Goal: Task Accomplishment & Management: Use online tool/utility

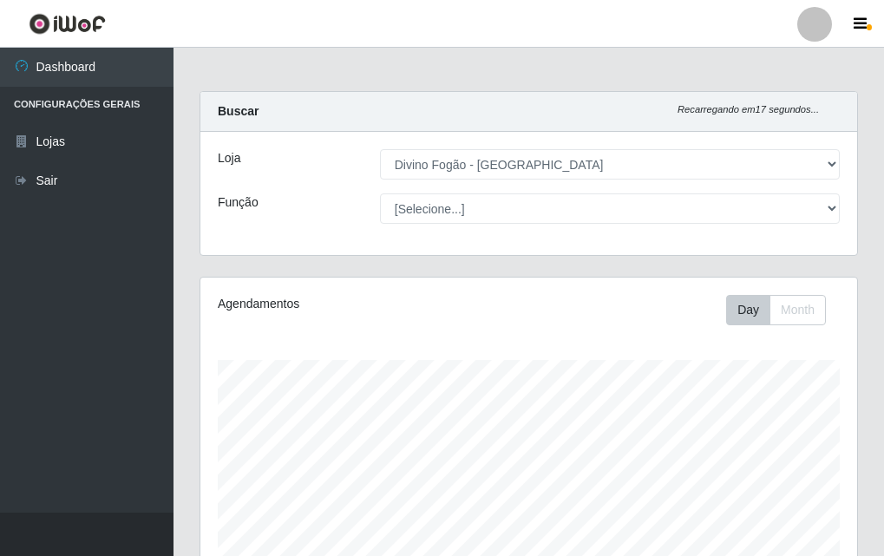
select select "499"
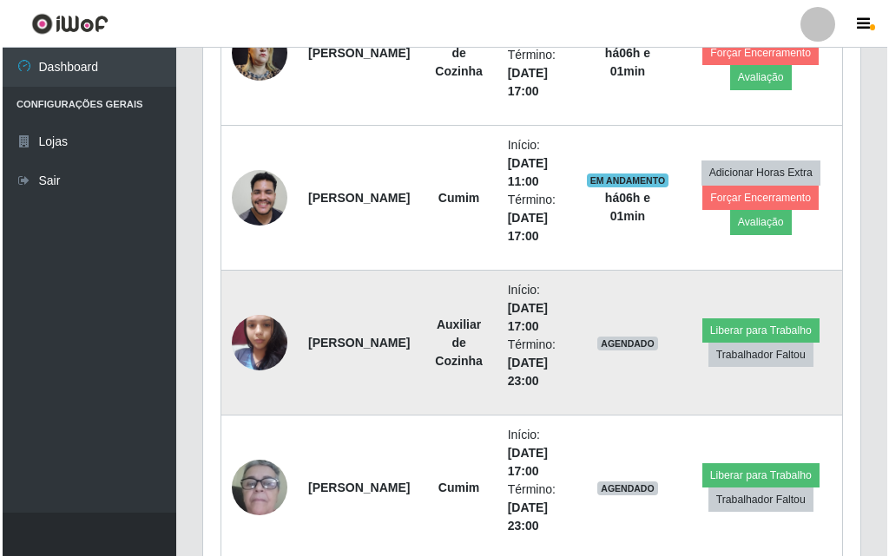
scroll to position [607, 0]
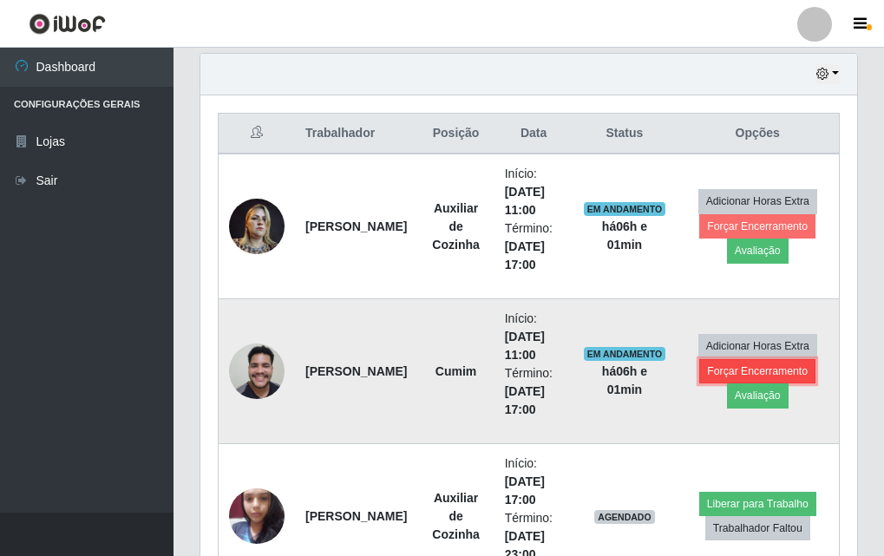
click at [771, 372] on button "Forçar Encerramento" at bounding box center [757, 371] width 116 height 24
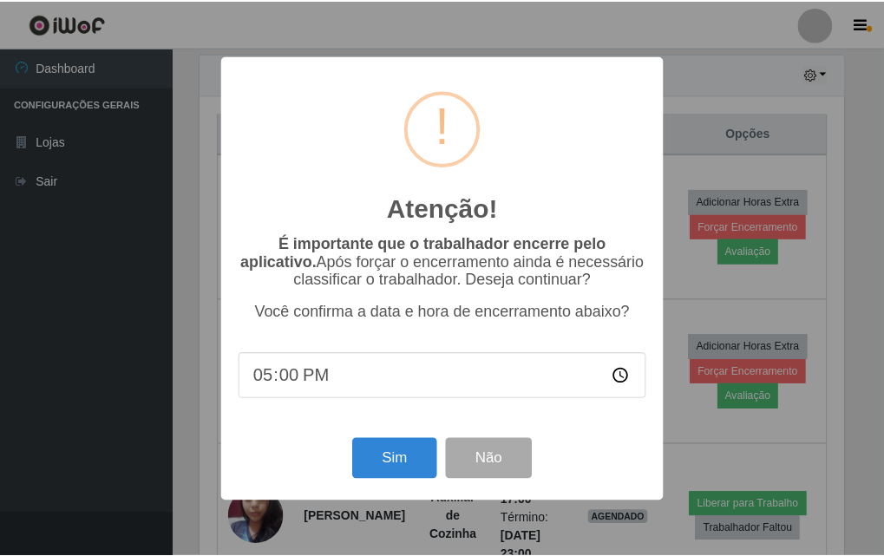
scroll to position [360, 648]
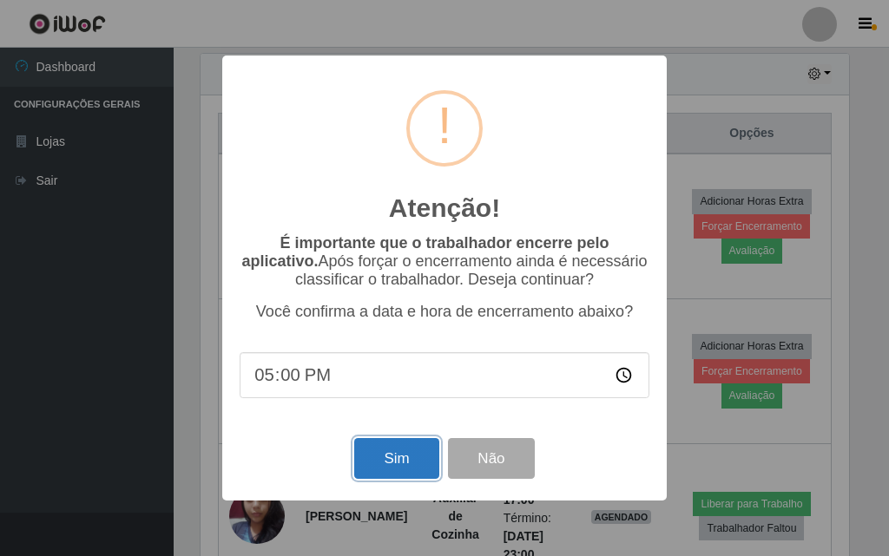
click at [401, 457] on button "Sim" at bounding box center [396, 458] width 84 height 41
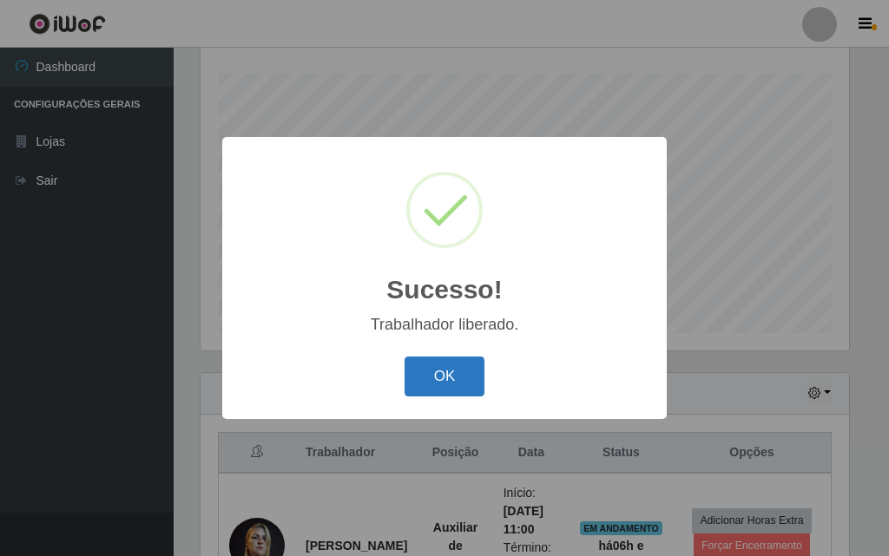
click at [467, 371] on button "OK" at bounding box center [444, 377] width 81 height 41
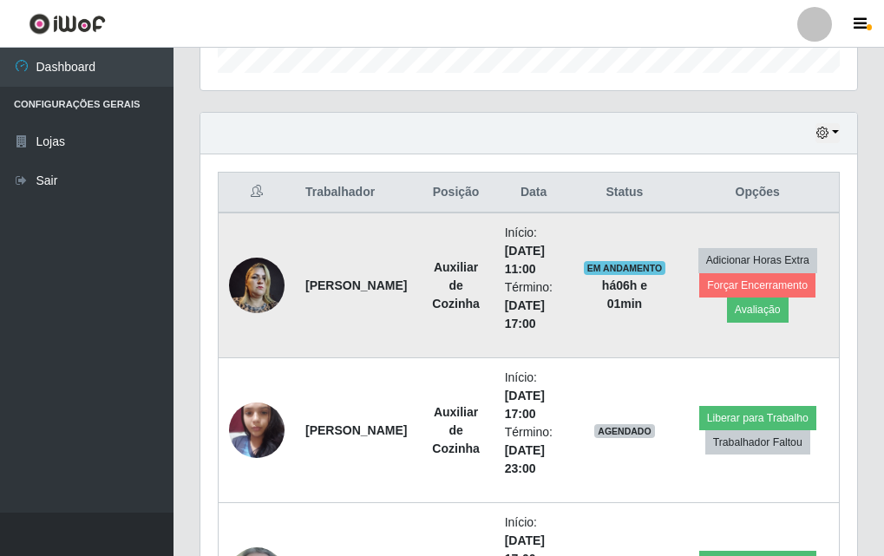
scroll to position [721, 0]
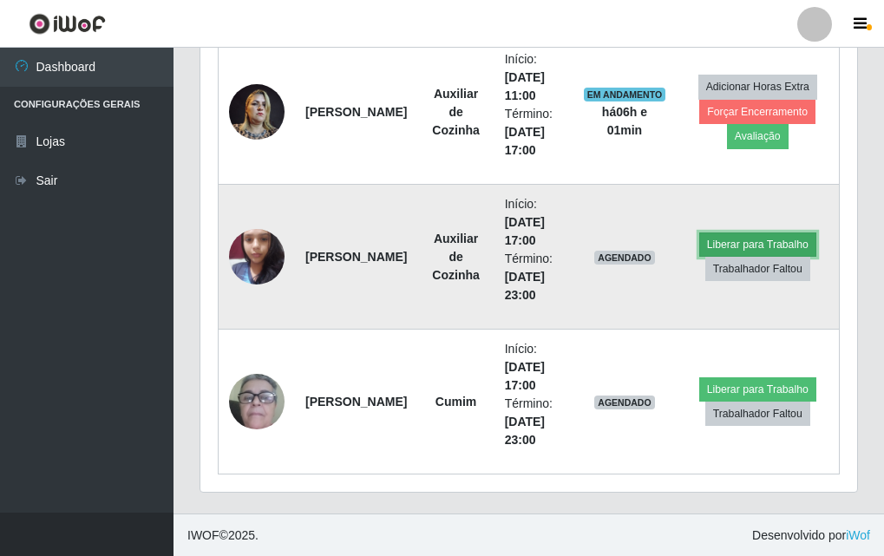
click at [751, 240] on button "Liberar para Trabalho" at bounding box center [757, 245] width 117 height 24
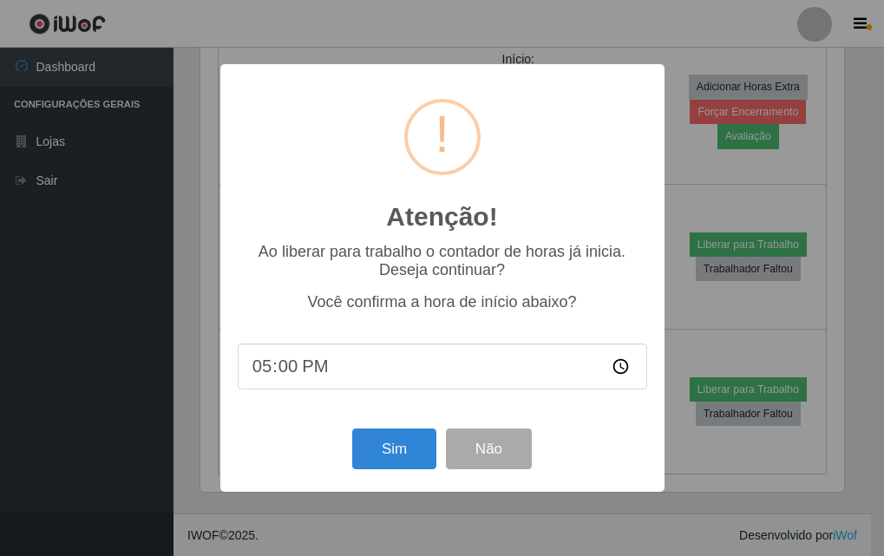
scroll to position [360, 648]
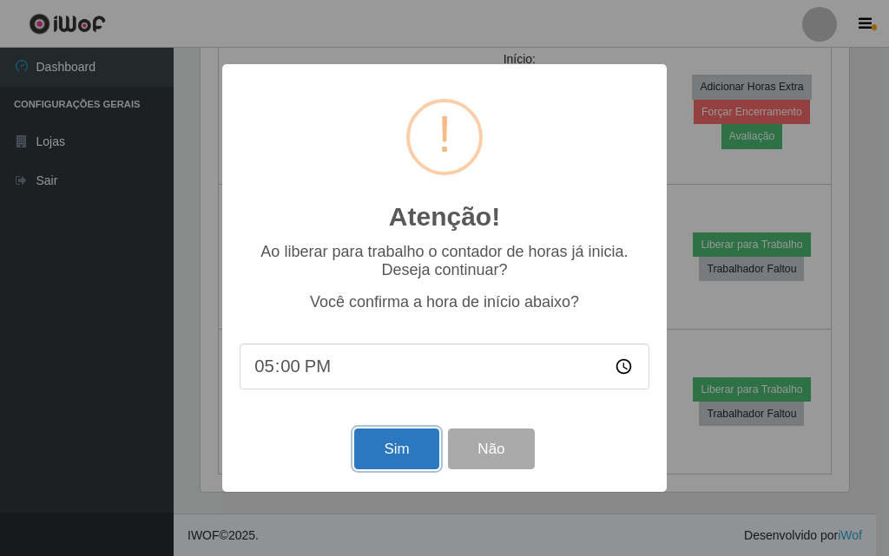
click at [397, 456] on button "Sim" at bounding box center [396, 449] width 84 height 41
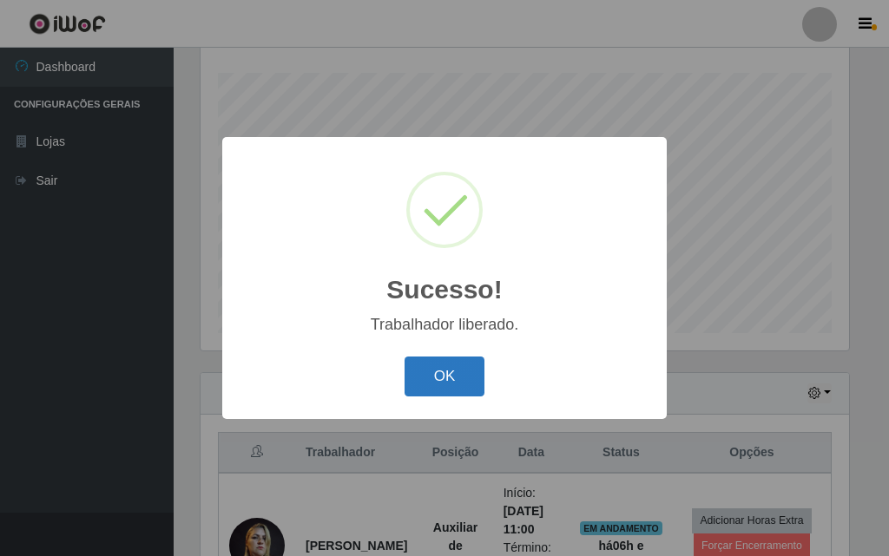
click at [460, 364] on button "OK" at bounding box center [444, 377] width 81 height 41
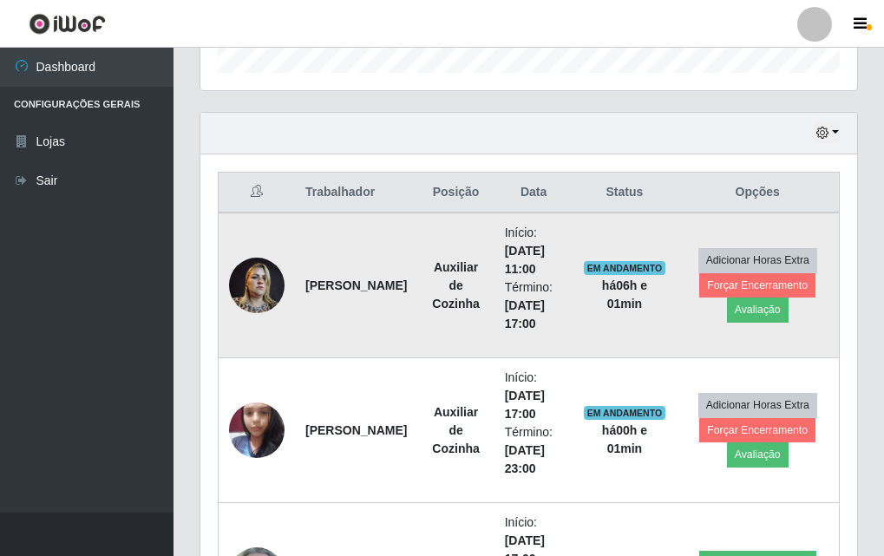
scroll to position [722, 0]
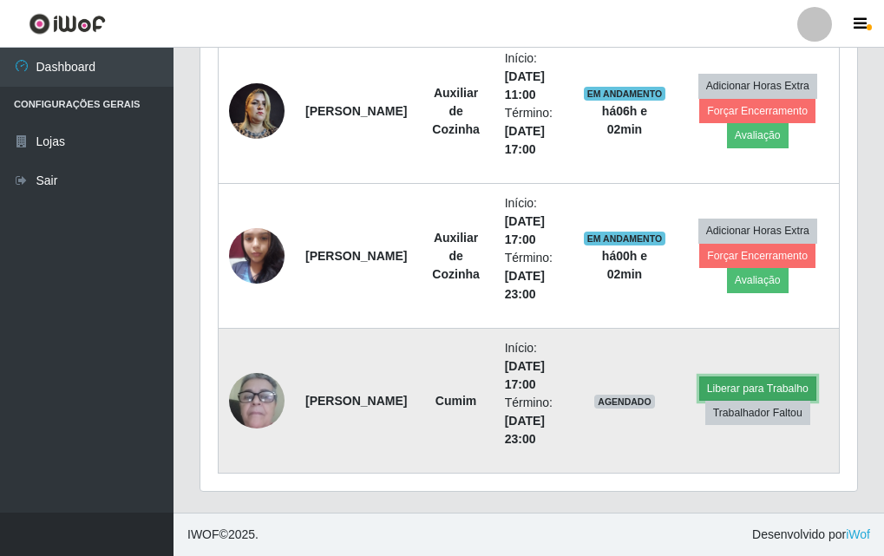
click at [761, 385] on button "Liberar para Trabalho" at bounding box center [757, 389] width 117 height 24
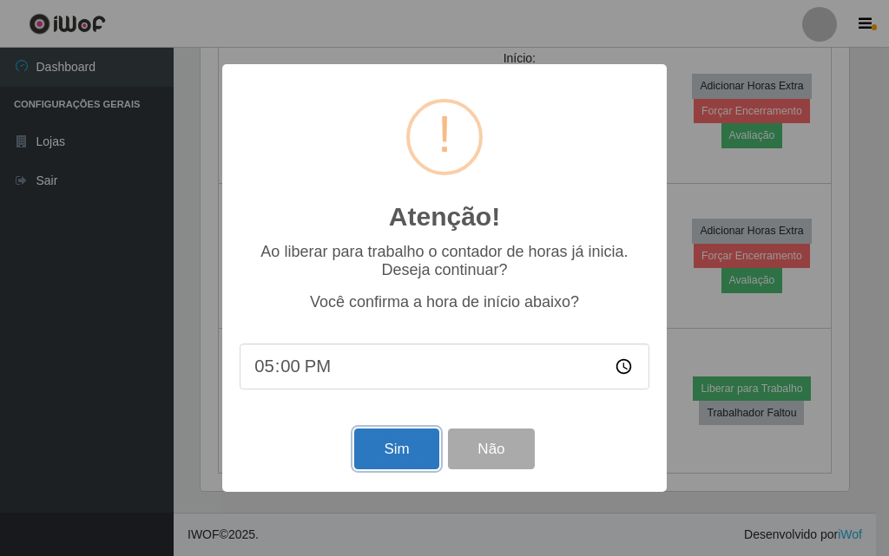
click at [374, 443] on button "Sim" at bounding box center [396, 449] width 84 height 41
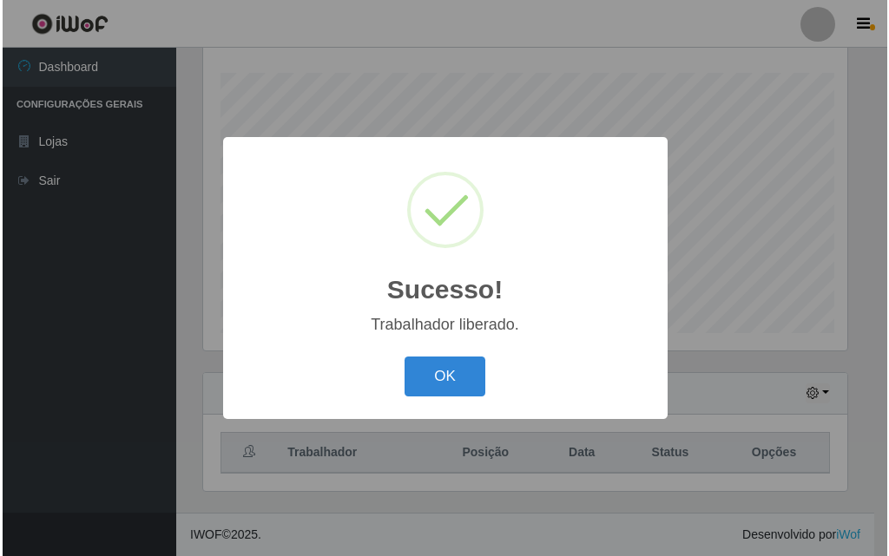
scroll to position [0, 0]
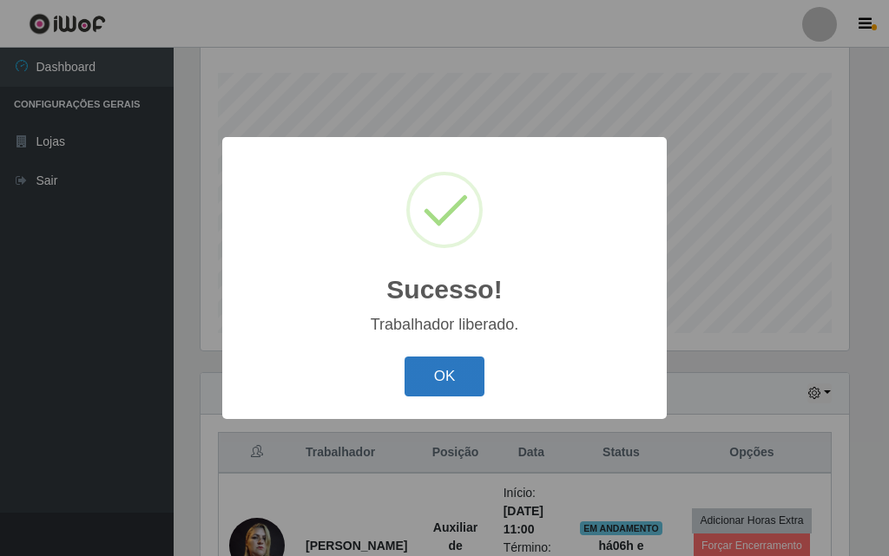
click at [469, 377] on button "OK" at bounding box center [444, 377] width 81 height 41
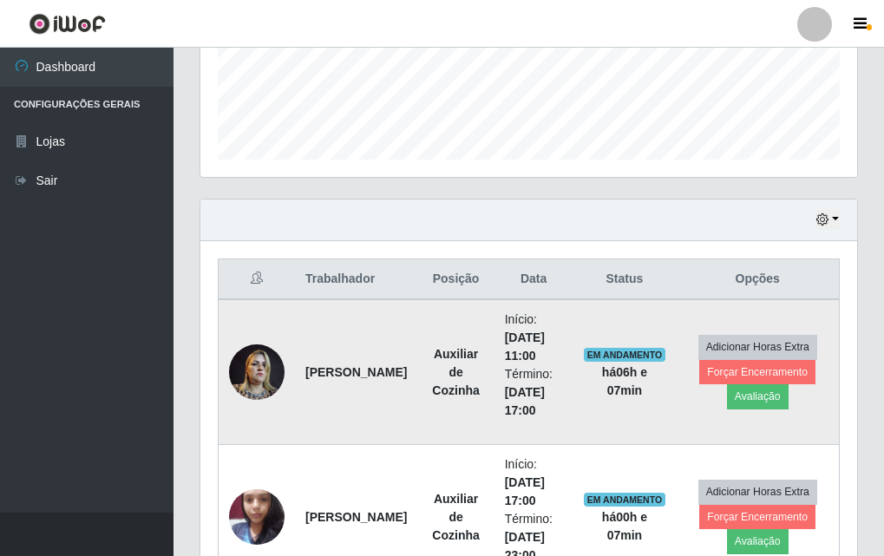
click at [258, 356] on img at bounding box center [257, 372] width 56 height 74
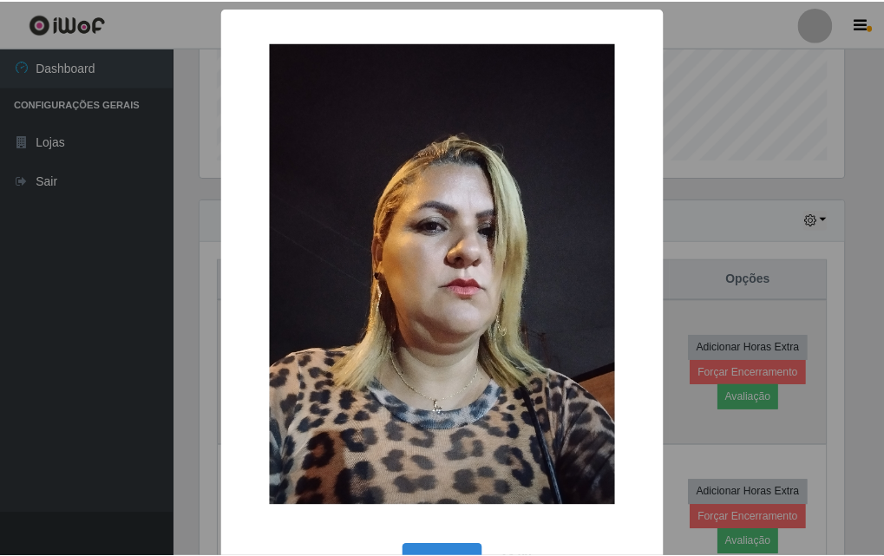
scroll to position [360, 648]
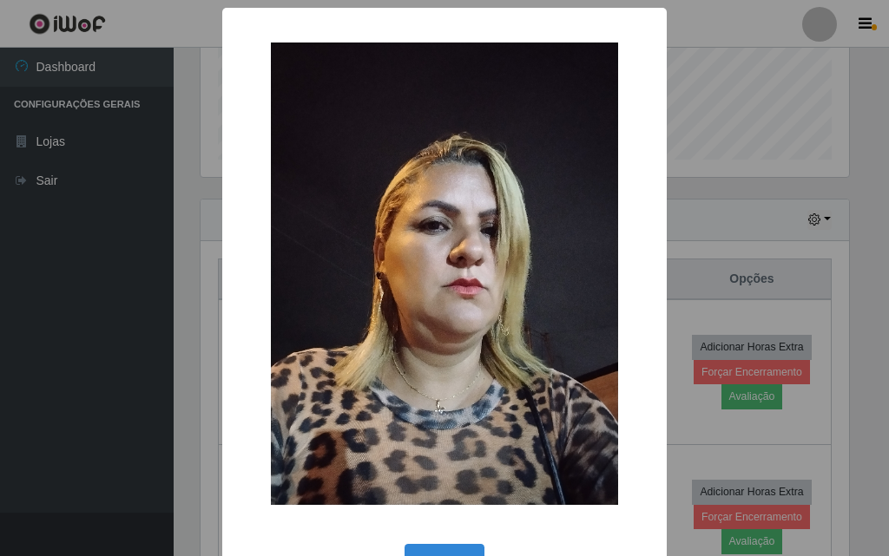
click at [162, 320] on div "× OK Cancel" at bounding box center [444, 278] width 889 height 556
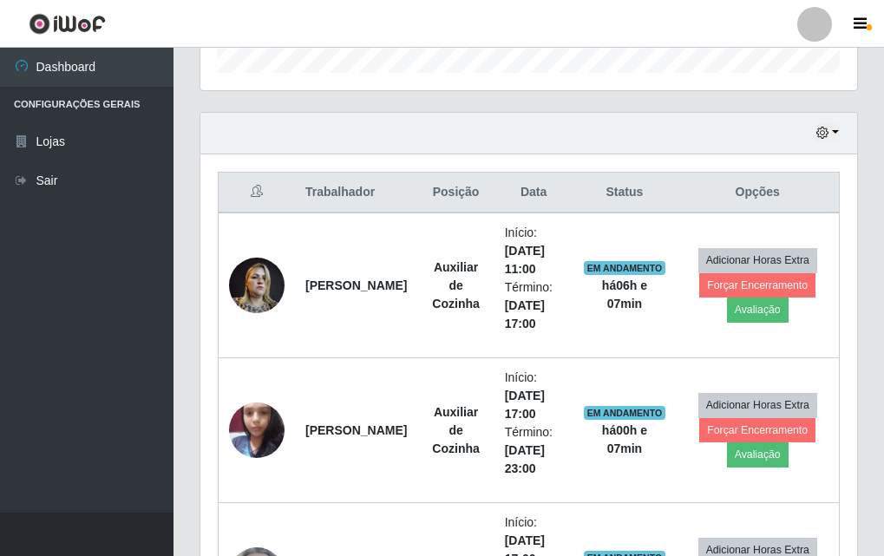
scroll to position [634, 0]
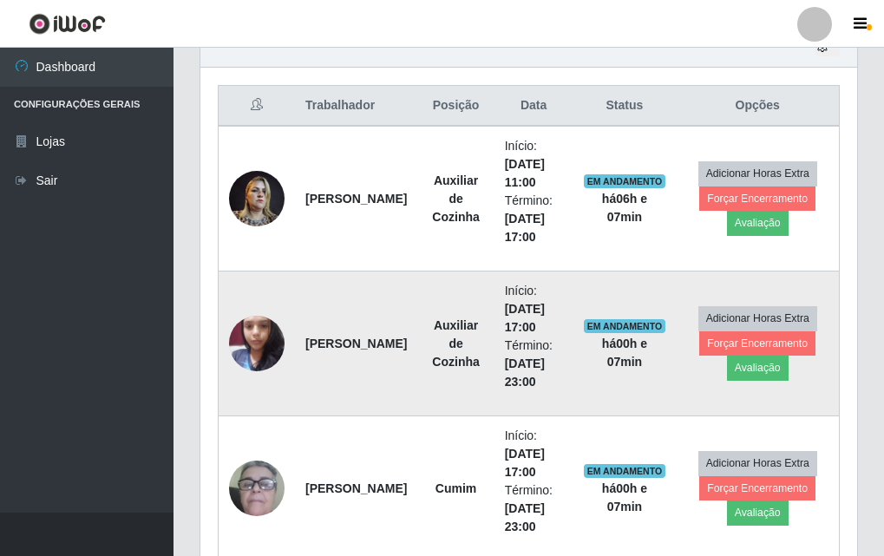
click at [248, 344] on img at bounding box center [257, 343] width 56 height 74
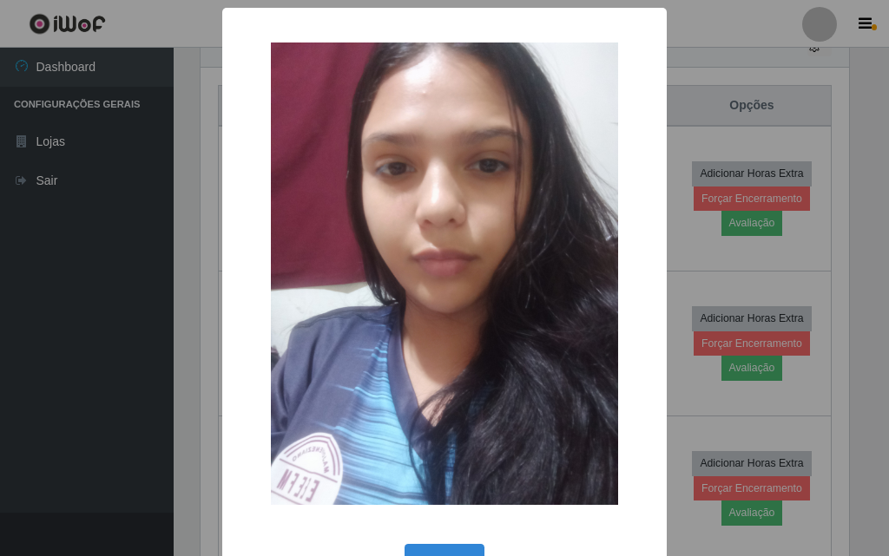
click at [158, 365] on div "× OK Cancel" at bounding box center [444, 278] width 889 height 556
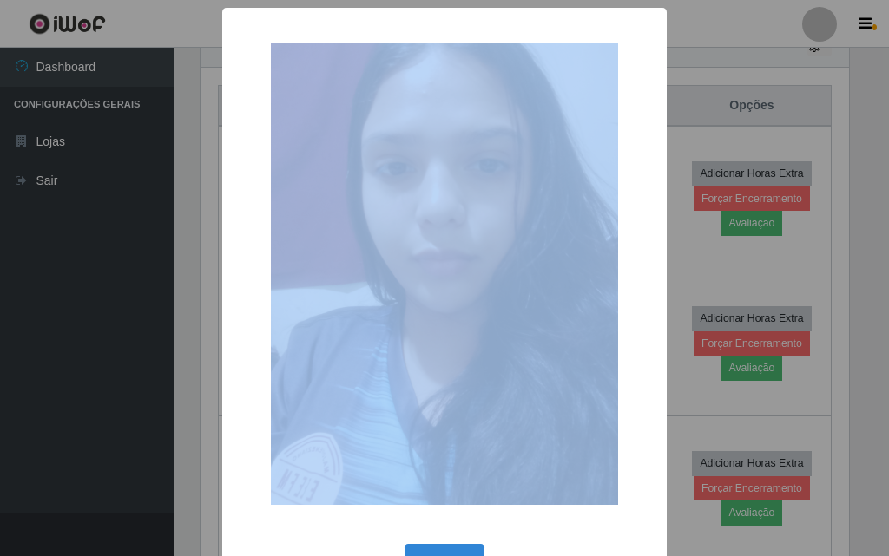
click at [158, 365] on div "× OK Cancel" at bounding box center [444, 278] width 889 height 556
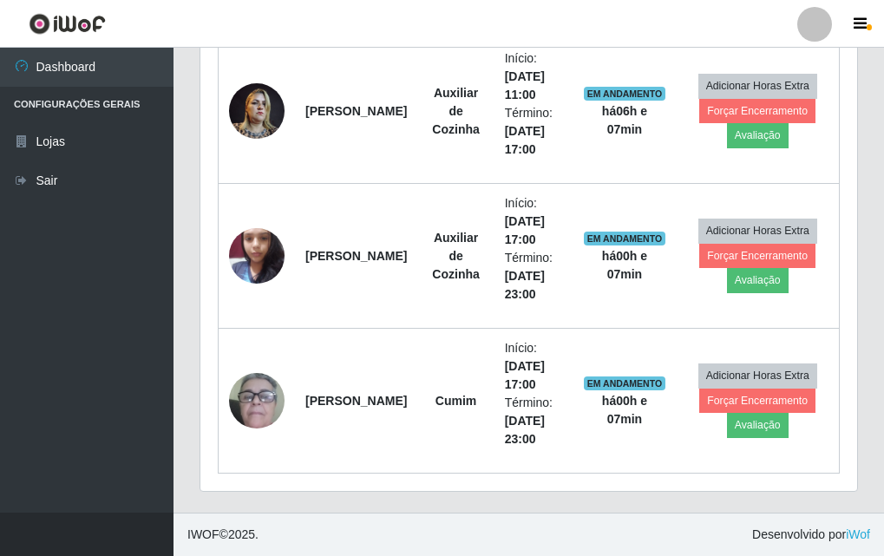
scroll to position [548, 0]
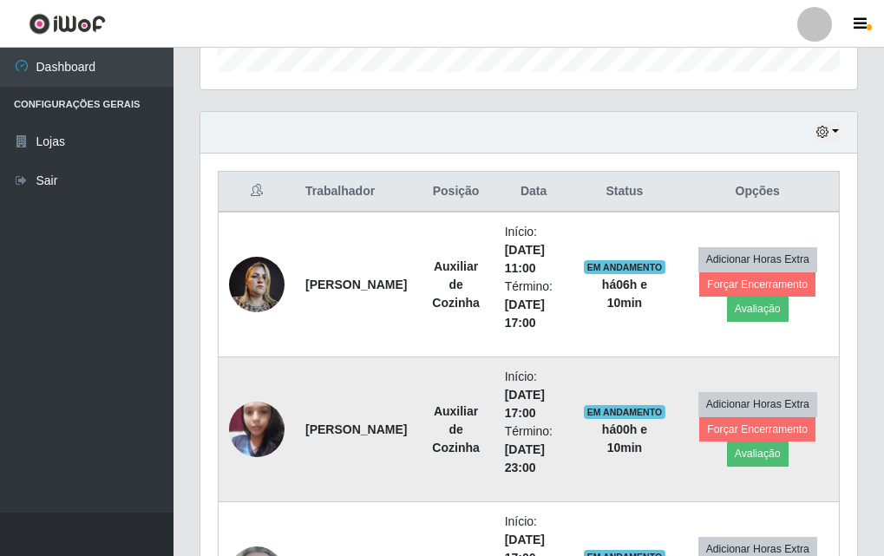
click at [246, 416] on img at bounding box center [257, 429] width 56 height 74
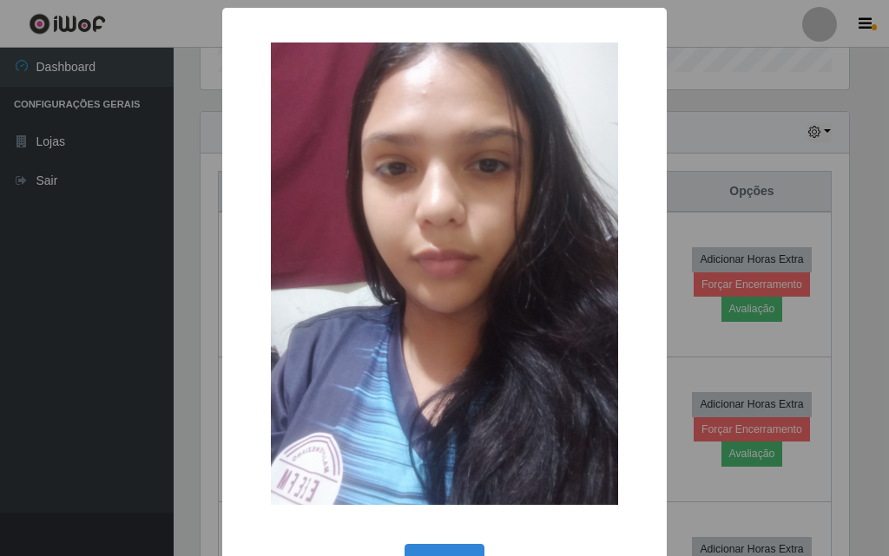
click at [198, 417] on div "× OK Cancel" at bounding box center [444, 278] width 889 height 556
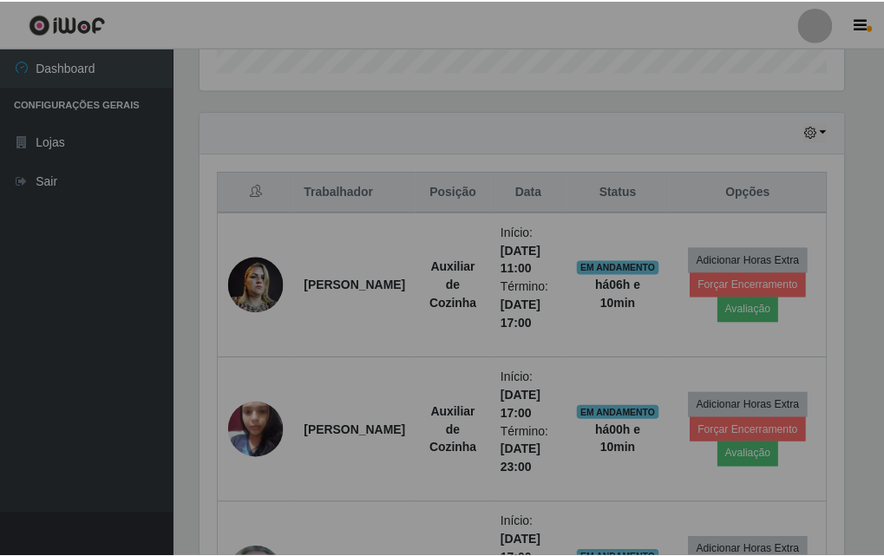
scroll to position [360, 657]
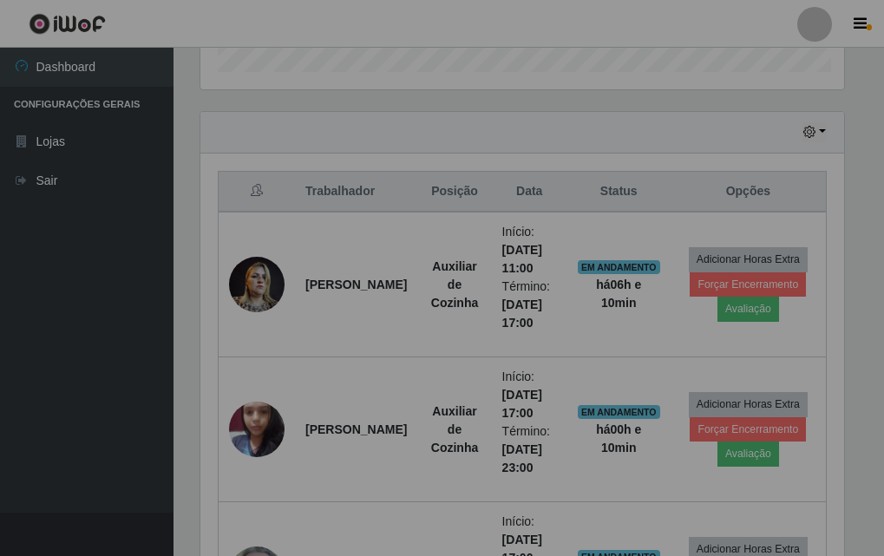
click at [191, 419] on div "Hoje 1 dia 3 dias 1 Semana Não encerrados Trabalhador Posição Data Status Opçõe…" at bounding box center [523, 398] width 672 height 575
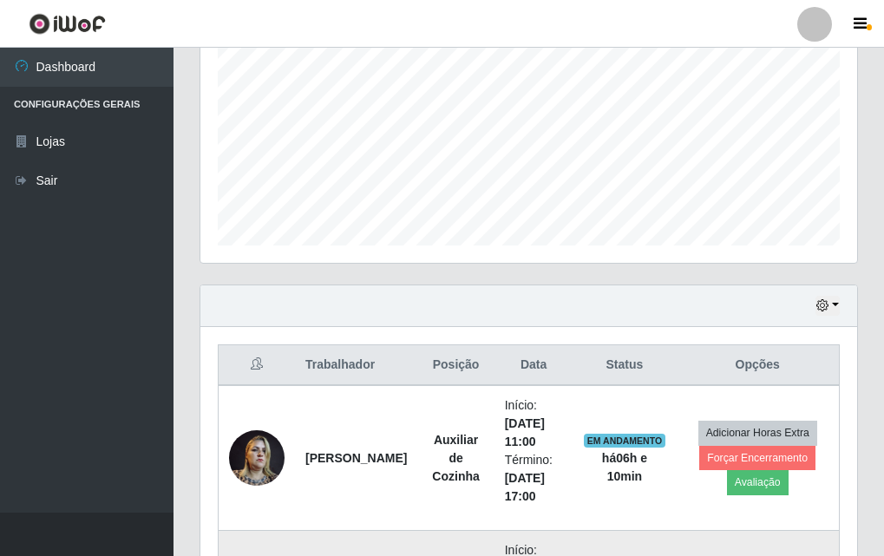
scroll to position [0, 0]
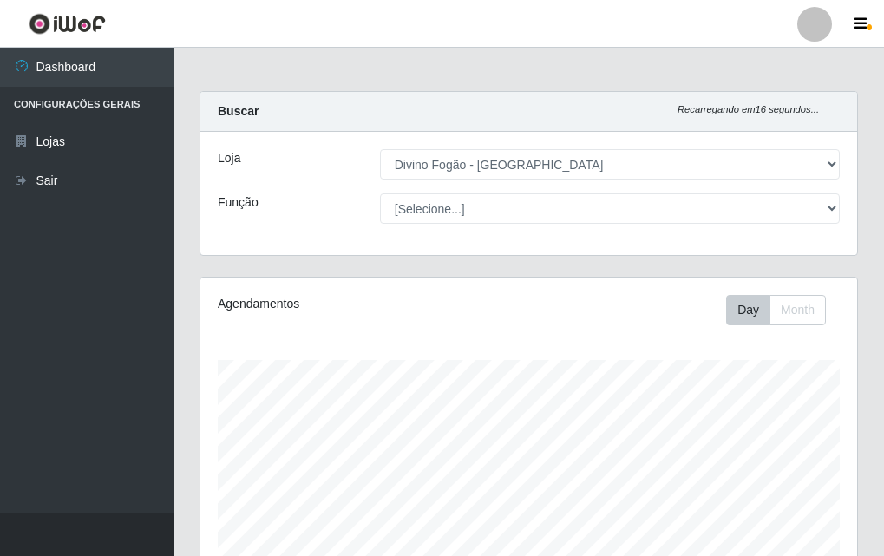
drag, startPoint x: 503, startPoint y: 148, endPoint x: 482, endPoint y: 197, distance: 53.2
click at [493, 171] on div "Loja [Selecione...] Divino Fogão - Campina Grande Função [Selecione...] ASG ASG…" at bounding box center [528, 193] width 657 height 123
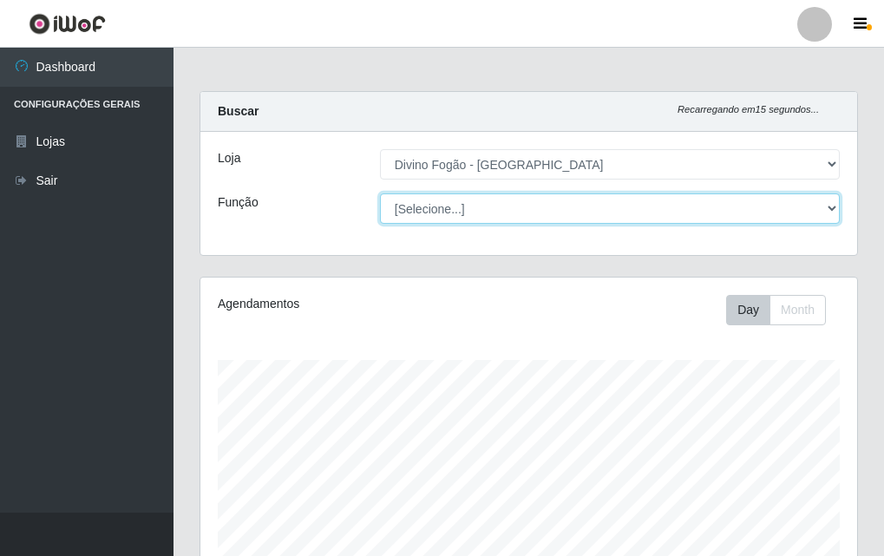
click at [482, 197] on select "[Selecione...] ASG ASG + ASG ++ Auxiliar de Cozinha Auxiliar de Cozinha + Auxil…" at bounding box center [610, 208] width 460 height 30
select select "9"
click at [380, 193] on select "[Selecione...] ASG ASG + ASG ++ Auxiliar de Cozinha Auxiliar de Cozinha + Auxil…" at bounding box center [610, 208] width 460 height 30
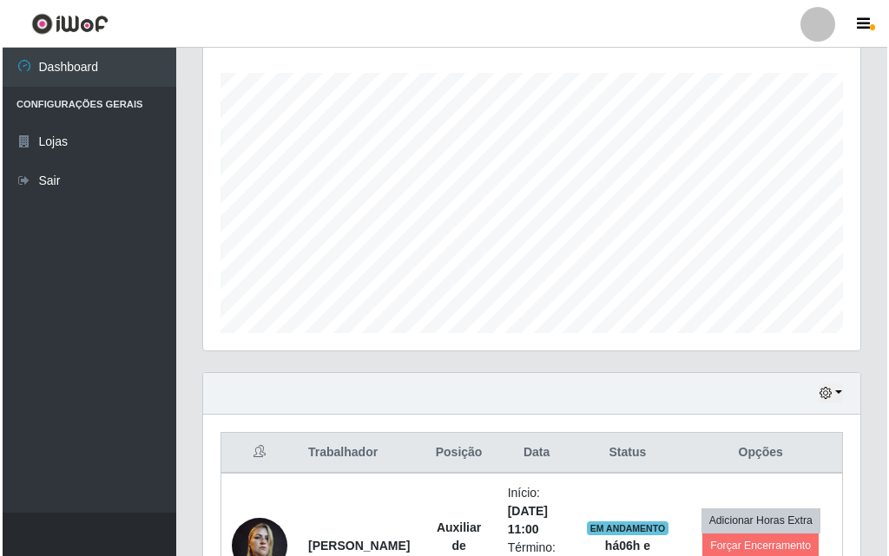
scroll to position [577, 0]
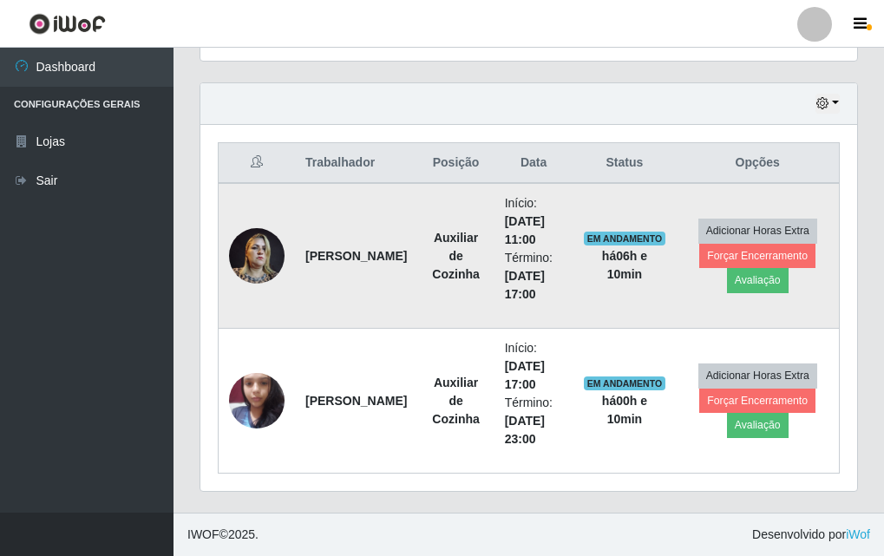
click at [268, 258] on img at bounding box center [257, 256] width 56 height 74
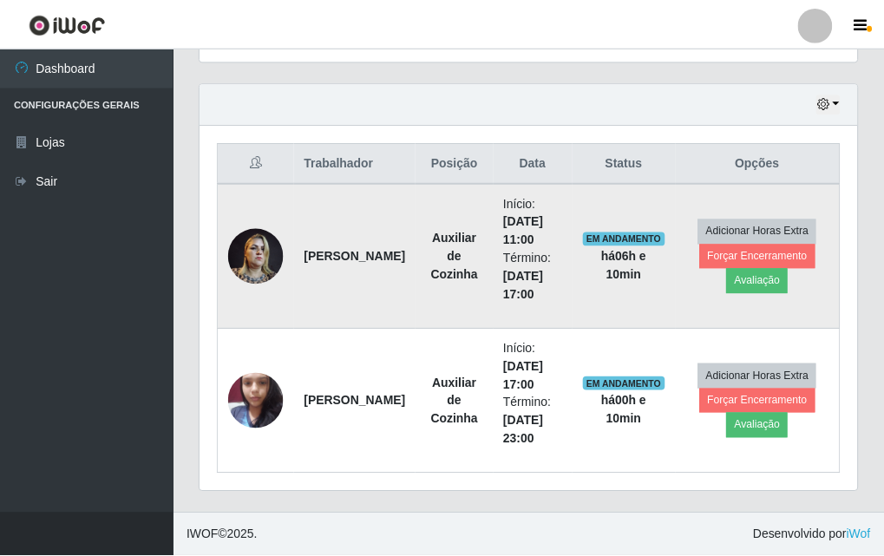
scroll to position [360, 648]
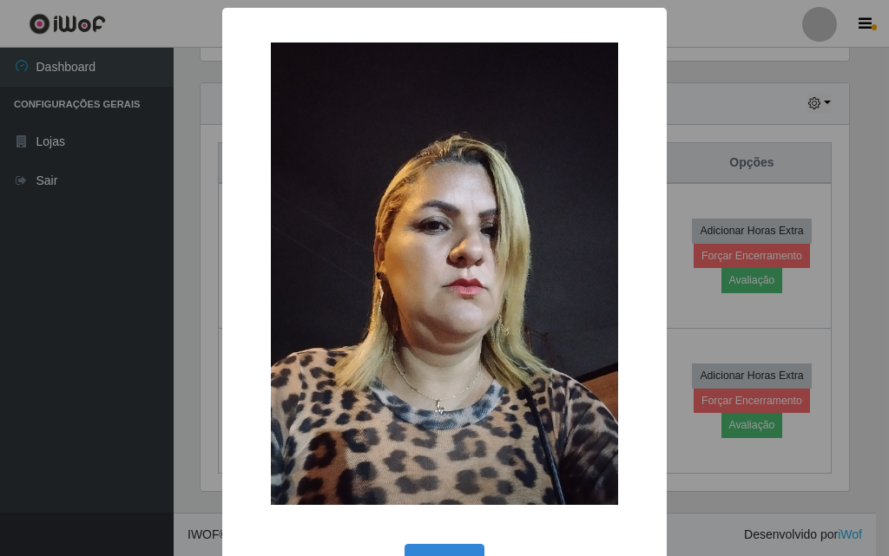
click at [188, 290] on div "× OK Cancel" at bounding box center [444, 278] width 889 height 556
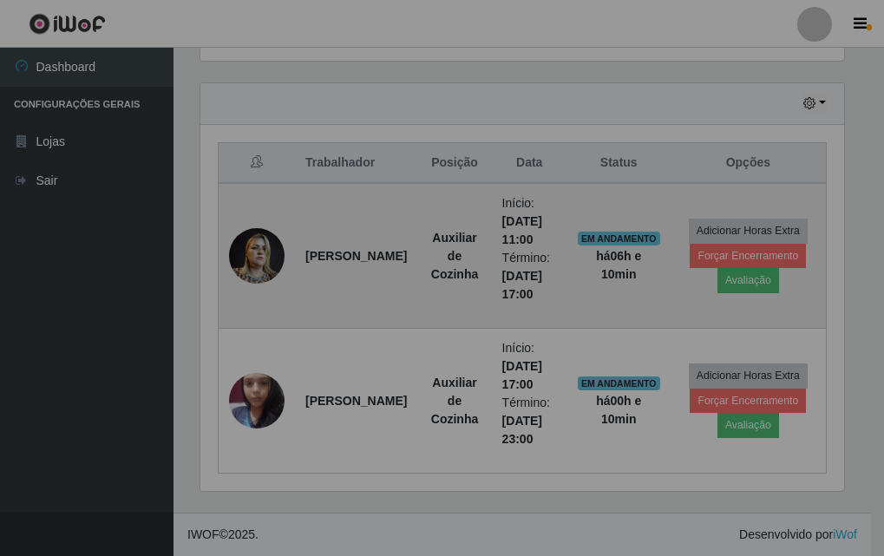
scroll to position [360, 657]
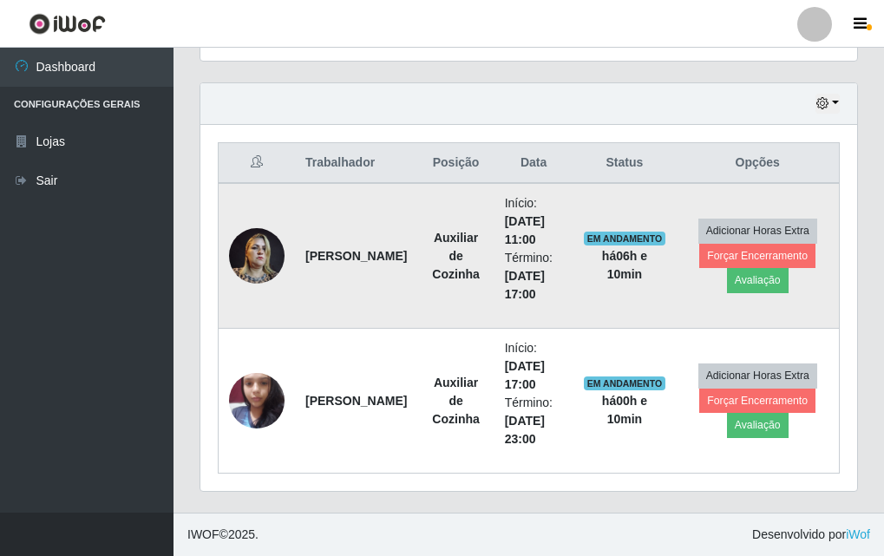
click at [244, 250] on img at bounding box center [257, 256] width 56 height 74
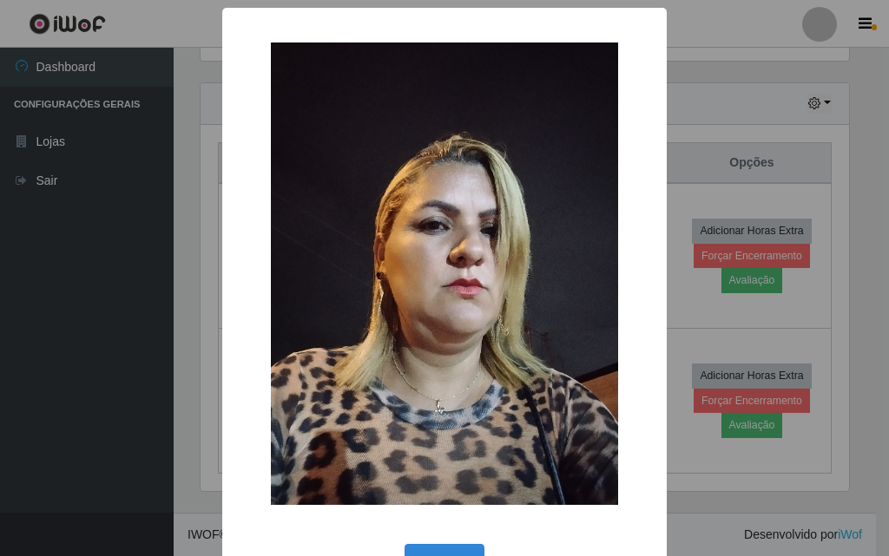
click at [149, 272] on div "× OK Cancel" at bounding box center [444, 278] width 889 height 556
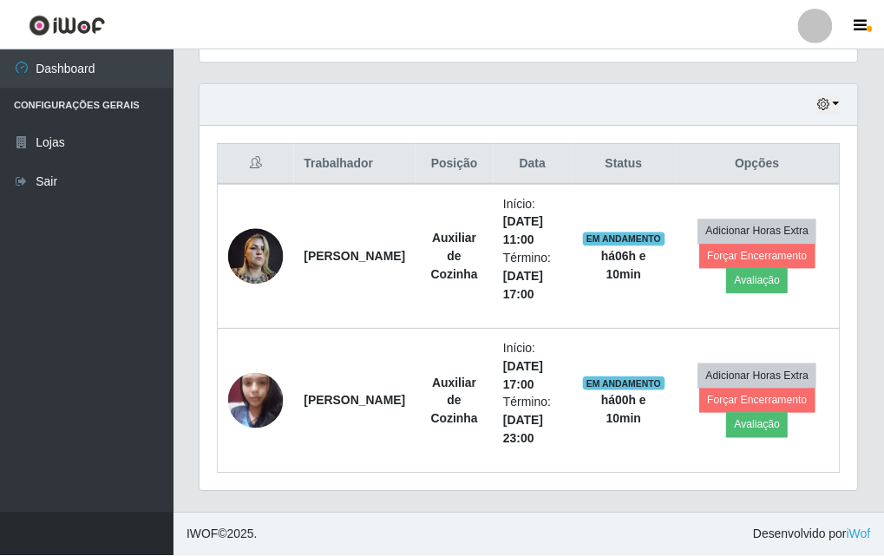
scroll to position [360, 657]
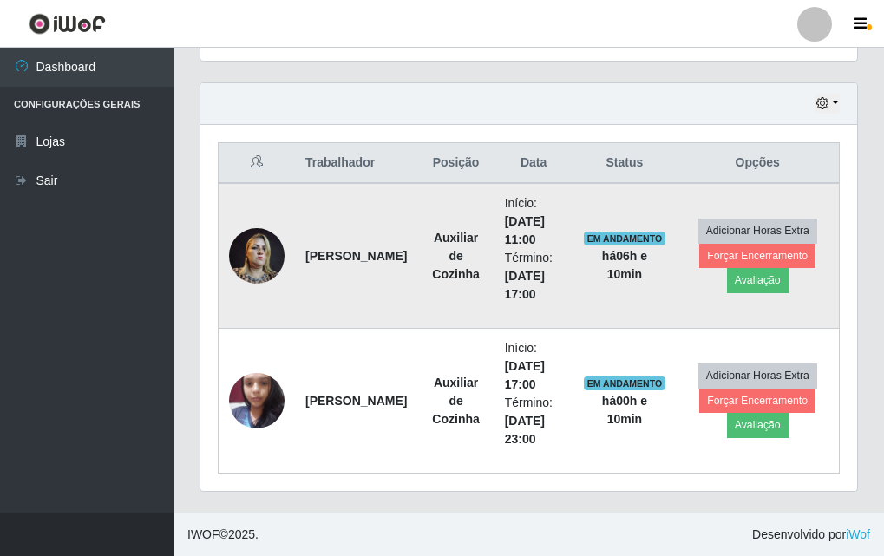
click at [298, 261] on td "[PERSON_NAME]" at bounding box center [356, 256] width 122 height 146
click at [275, 270] on img at bounding box center [257, 256] width 56 height 74
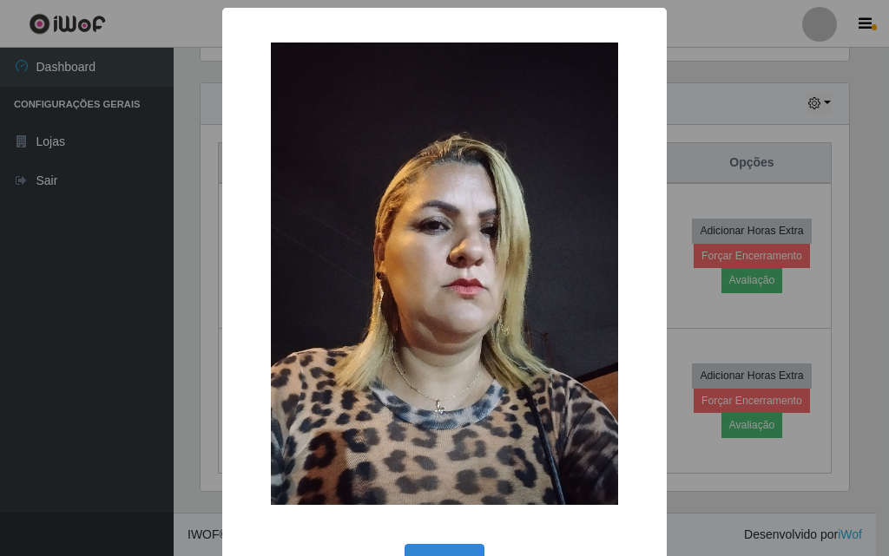
click at [196, 282] on div "× OK Cancel" at bounding box center [444, 278] width 889 height 556
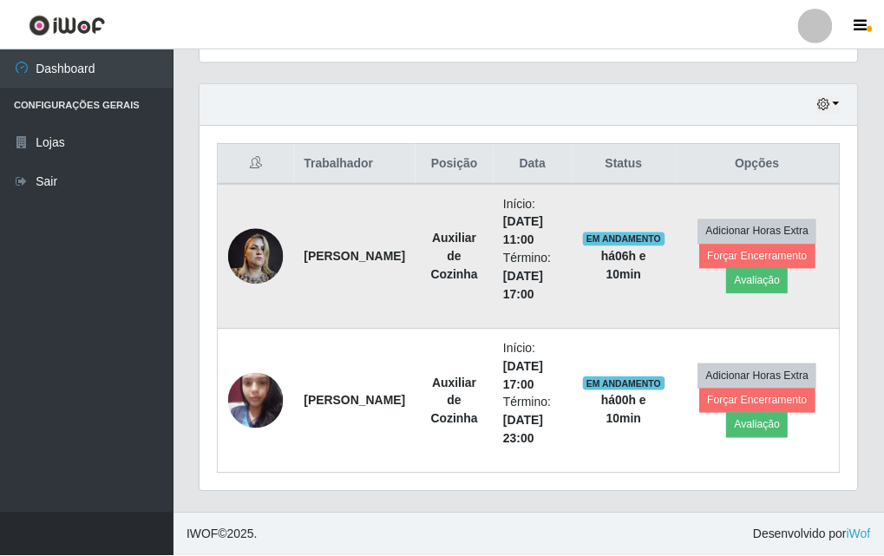
scroll to position [360, 657]
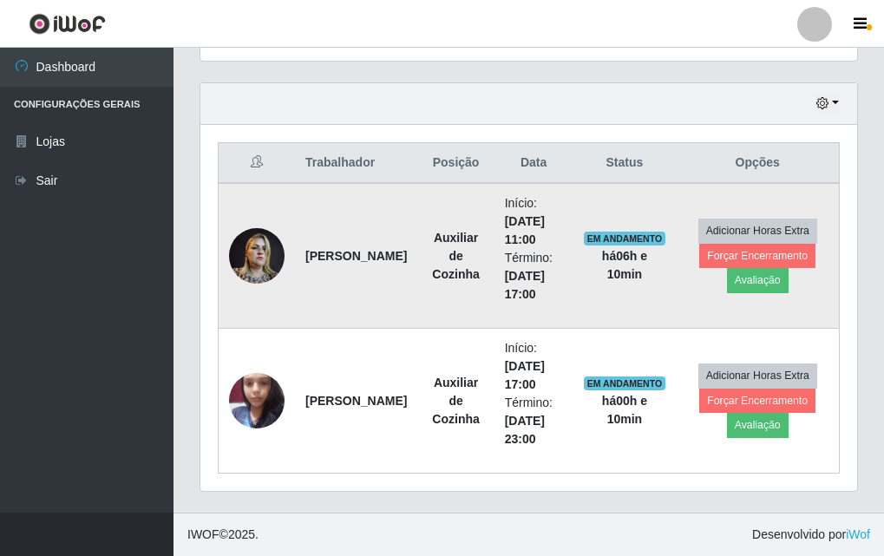
click at [238, 259] on img at bounding box center [257, 256] width 56 height 74
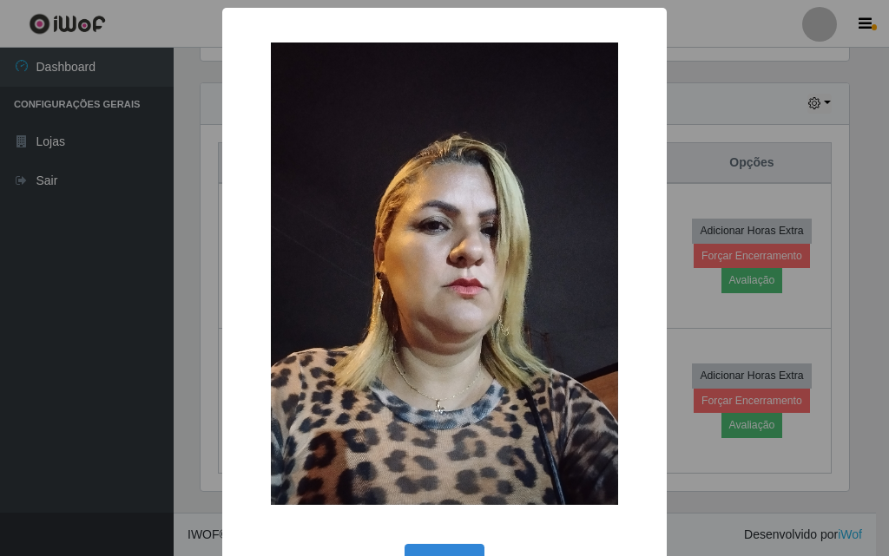
click at [185, 280] on div "× OK Cancel" at bounding box center [444, 278] width 889 height 556
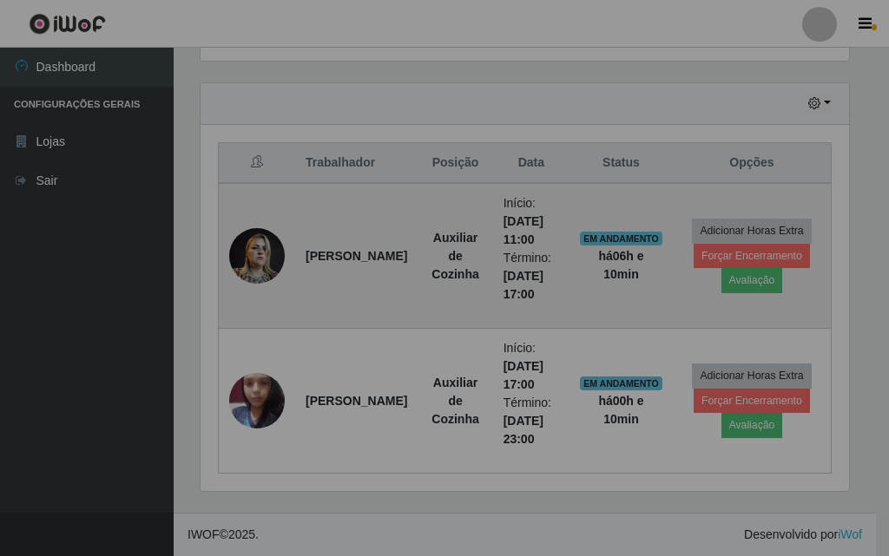
scroll to position [360, 657]
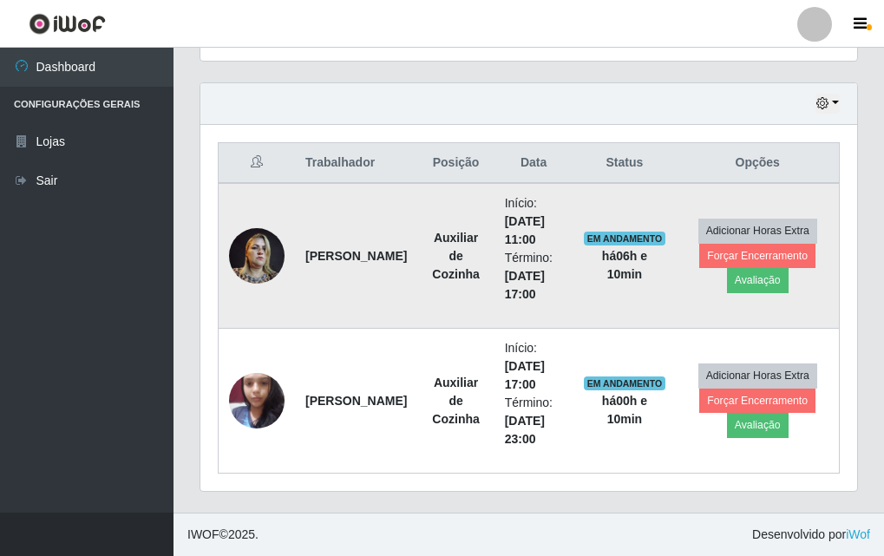
click at [239, 259] on img at bounding box center [257, 256] width 56 height 74
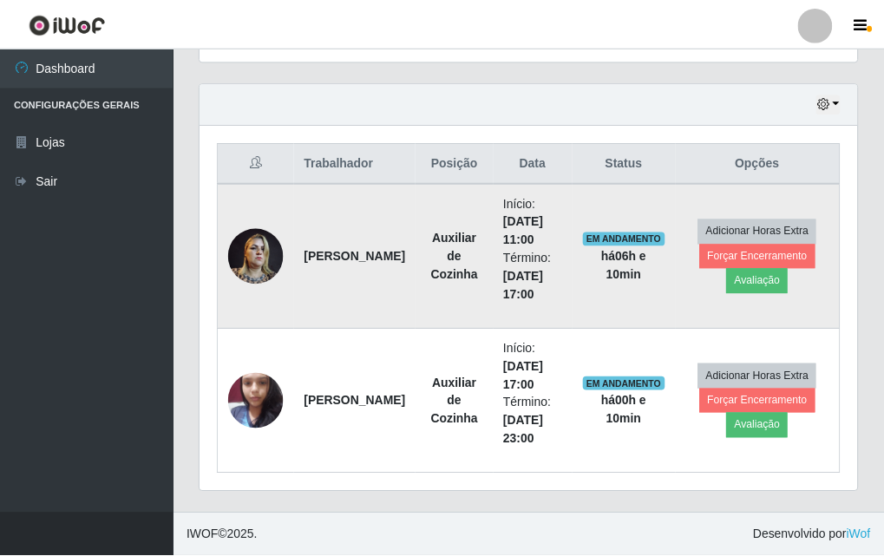
scroll to position [360, 648]
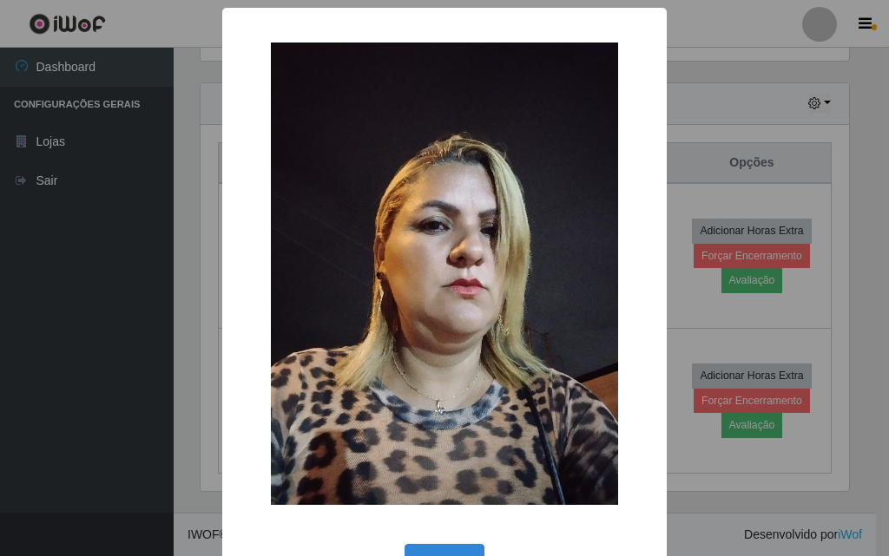
click at [198, 274] on div "× OK Cancel" at bounding box center [444, 278] width 889 height 556
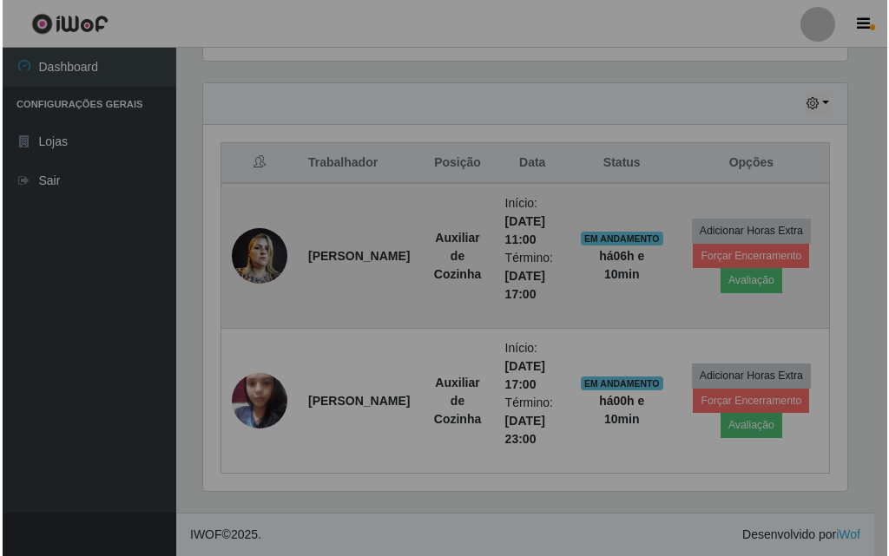
scroll to position [360, 657]
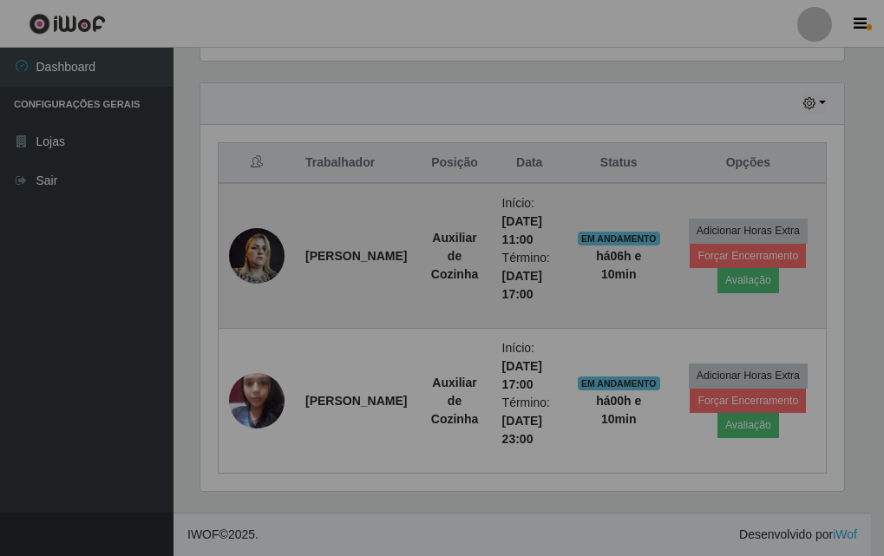
click at [246, 251] on img at bounding box center [257, 256] width 56 height 74
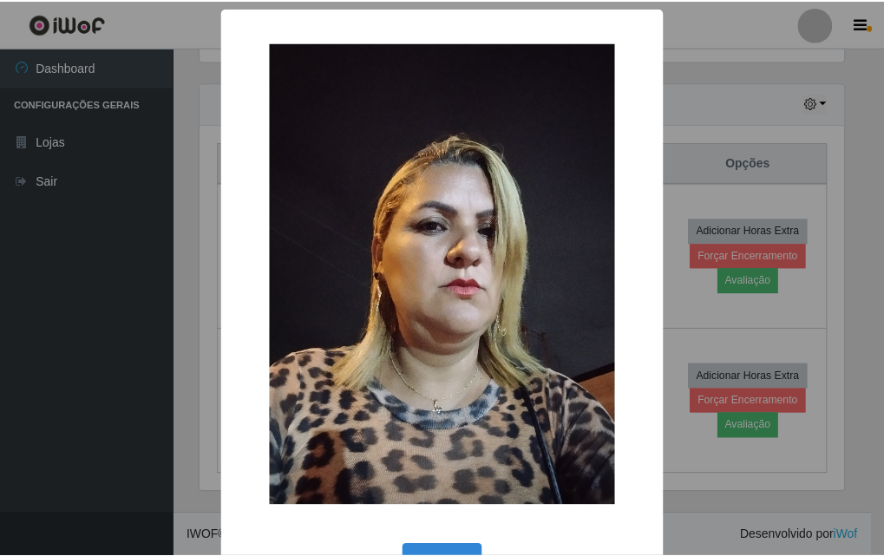
scroll to position [360, 648]
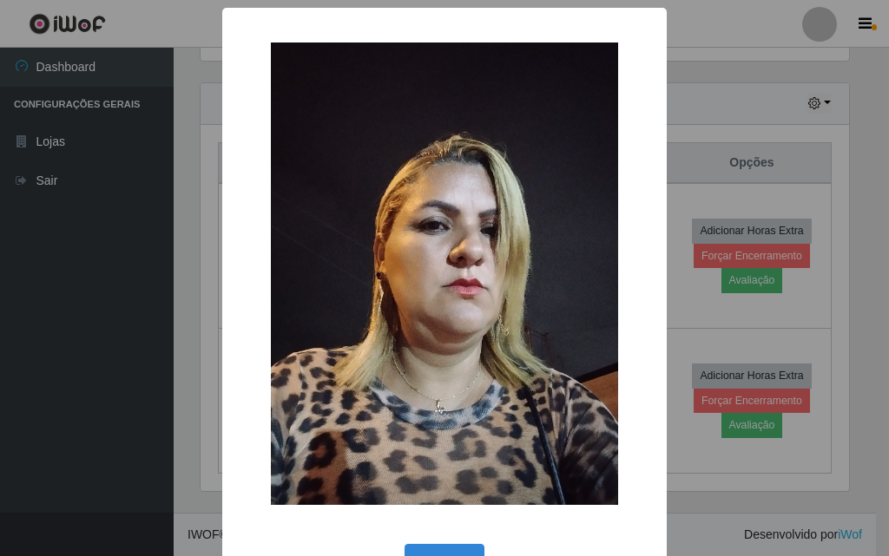
click at [193, 271] on div "× OK Cancel" at bounding box center [444, 278] width 889 height 556
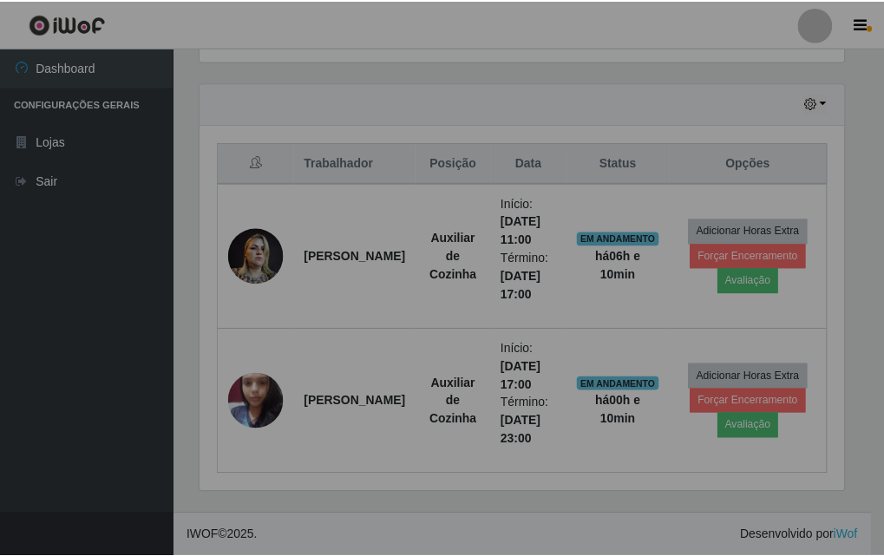
scroll to position [867316, 867019]
